Goal: Task Accomplishment & Management: Manage account settings

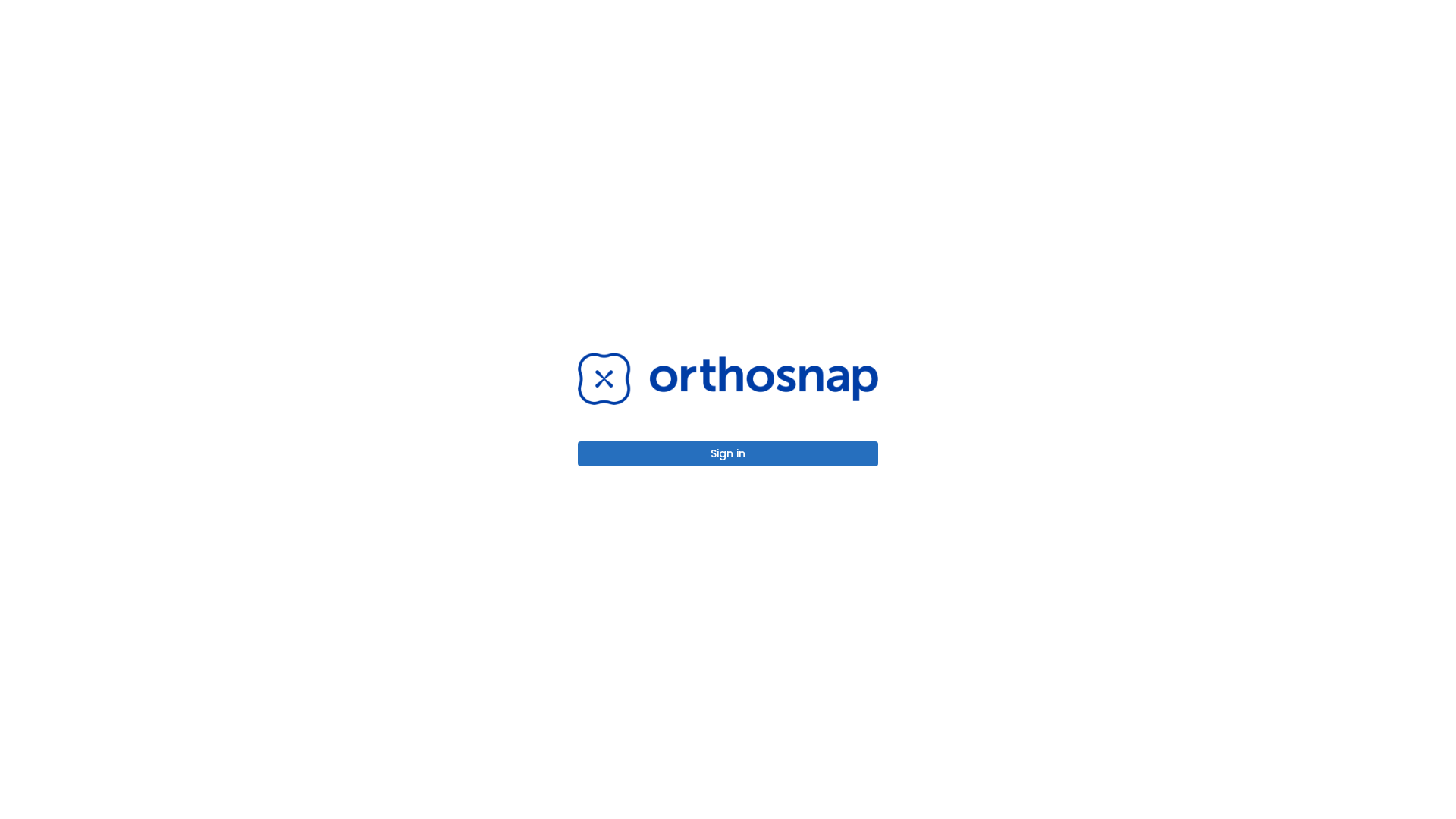
click at [728, 453] on button "Sign in" at bounding box center [728, 454] width 300 height 25
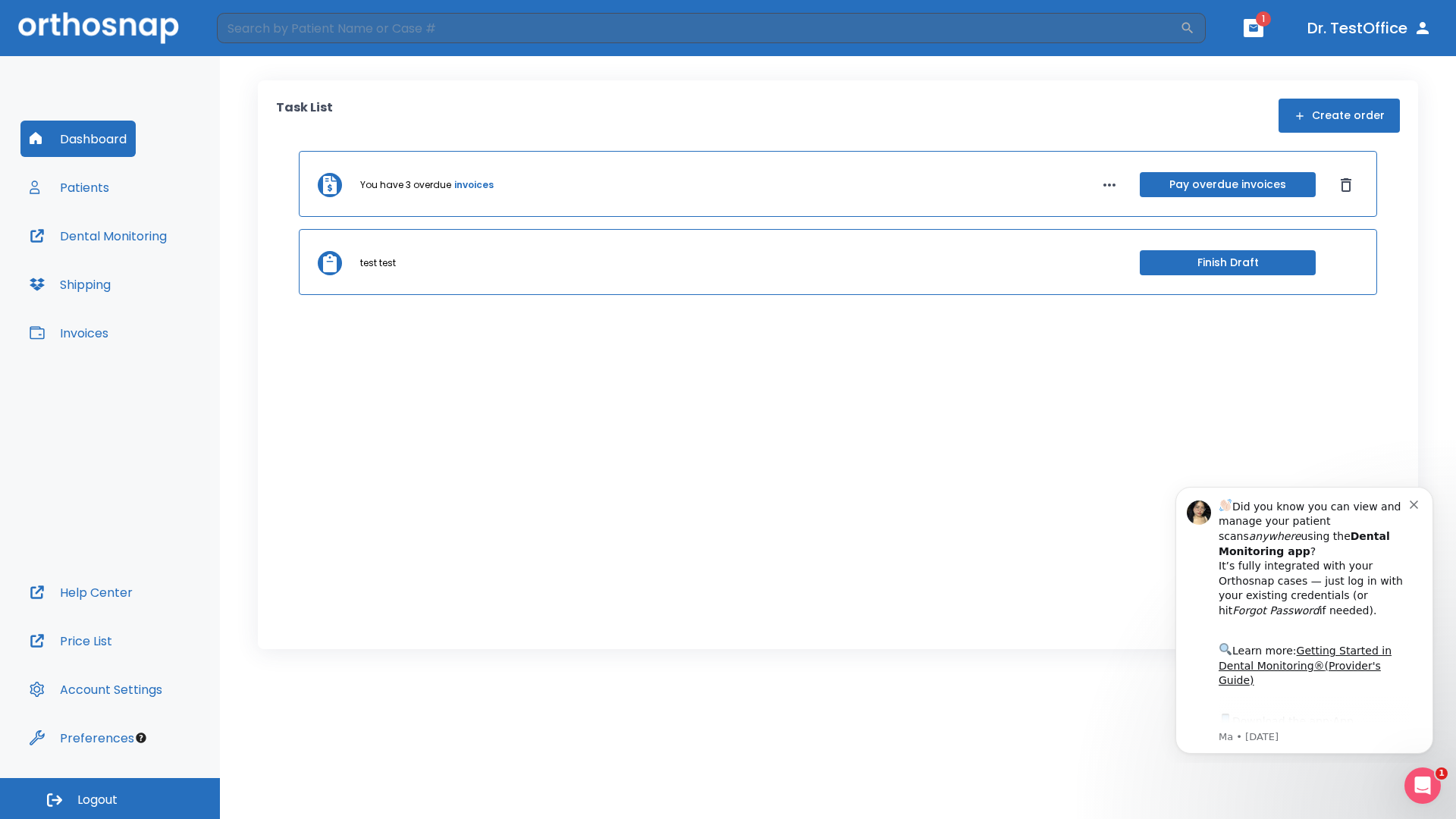
click at [110, 799] on span "Logout" at bounding box center [98, 800] width 41 height 17
